Goal: Information Seeking & Learning: Learn about a topic

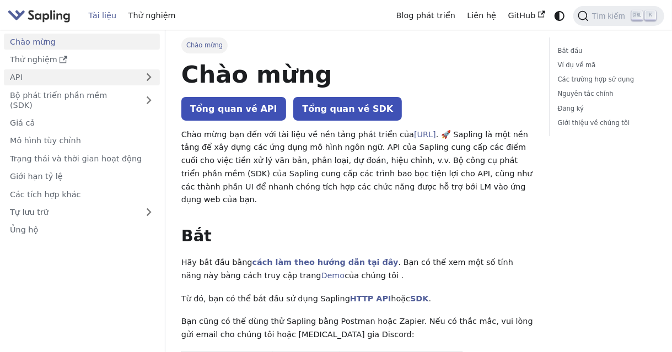
click at [31, 73] on link "API" at bounding box center [71, 77] width 134 height 16
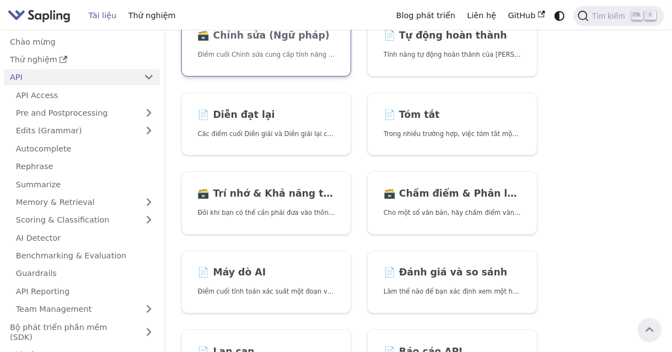
scroll to position [190, 0]
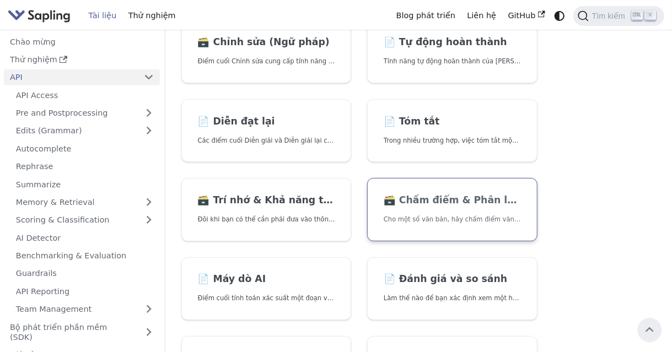
click at [412, 209] on link "🗃️ Chấm điểm & Phân loại Cho một số văn bản, hãy chấm điểm văn bản đó hoặc phân…" at bounding box center [452, 209] width 170 height 63
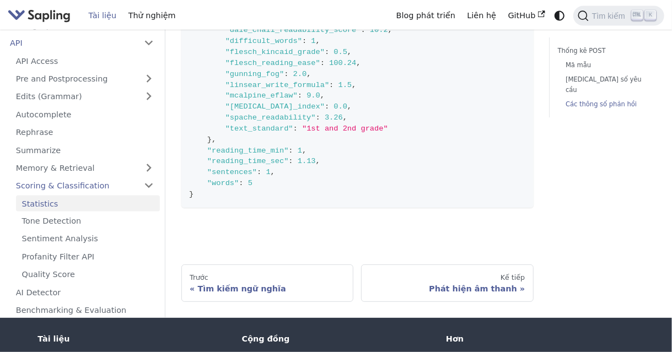
scroll to position [824, 0]
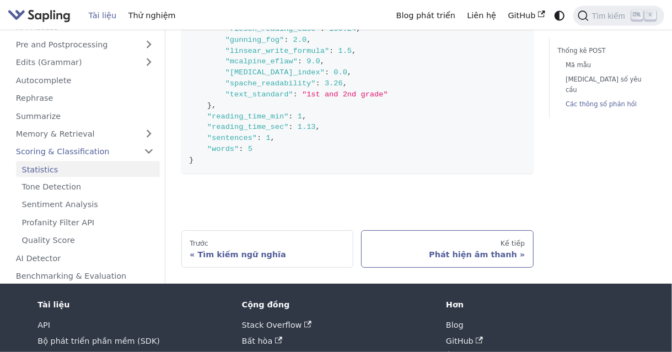
click at [404, 250] on div "Phát hiện âm thanh" at bounding box center [447, 255] width 155 height 10
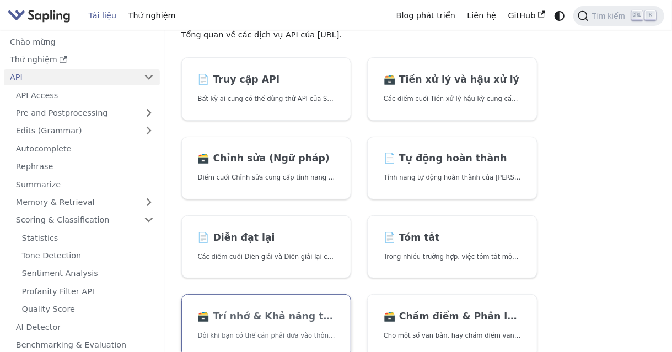
scroll to position [73, 0]
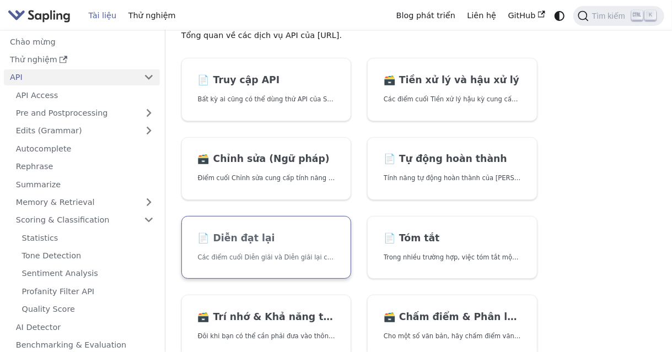
click at [232, 233] on font "Diễn đạt lại" at bounding box center [244, 238] width 62 height 11
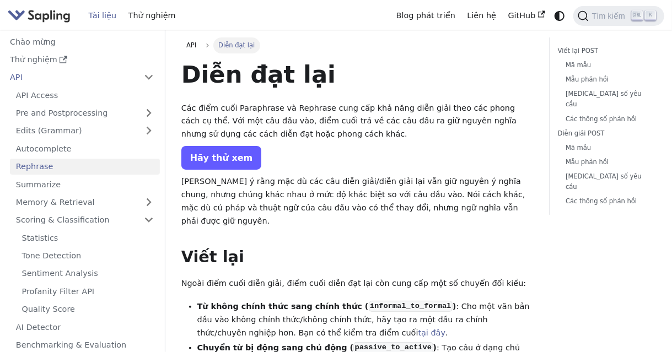
click at [229, 159] on font "Hãy thử xem" at bounding box center [221, 158] width 63 height 10
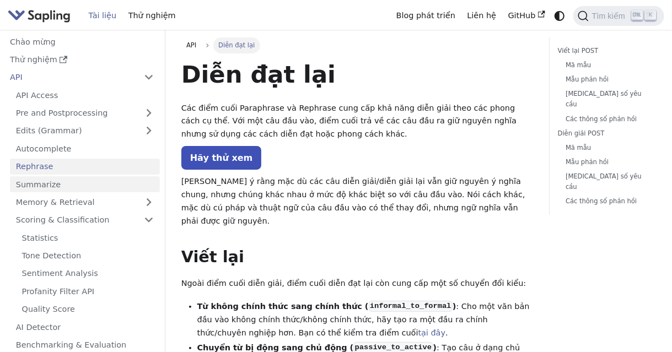
scroll to position [201, 0]
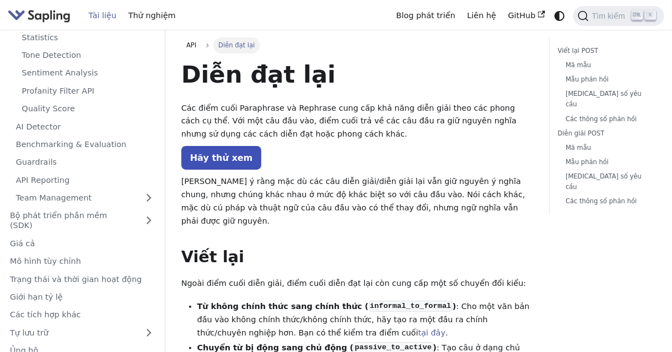
click at [55, 18] on img "Chủ yếu" at bounding box center [39, 16] width 63 height 16
